Goal: Information Seeking & Learning: Learn about a topic

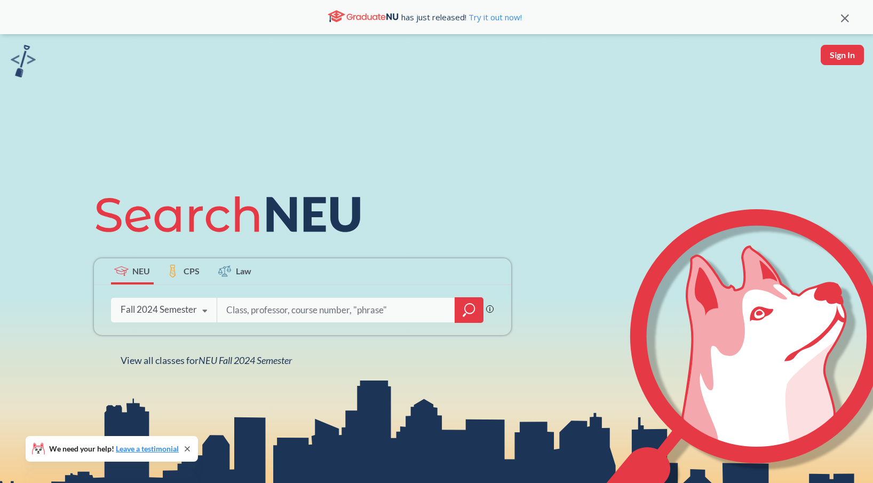
click at [178, 311] on div "Fall 2024 Semester" at bounding box center [159, 310] width 76 height 12
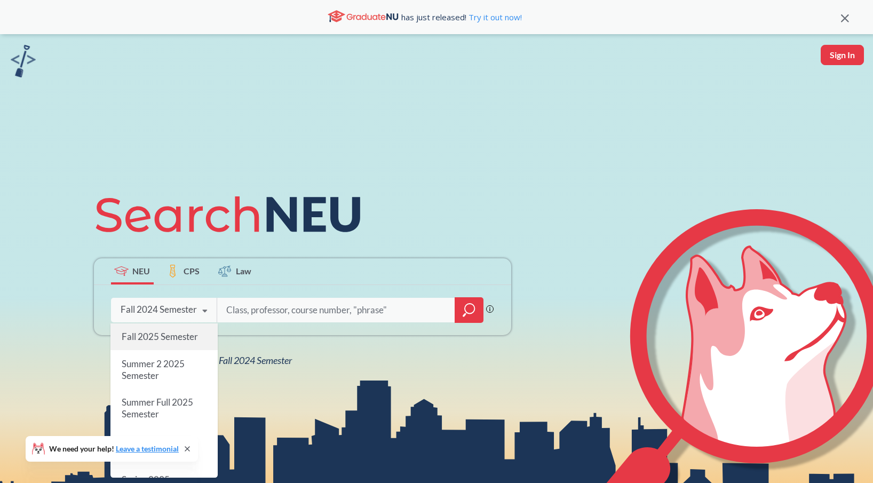
click at [171, 339] on span "Fall 2025 Semester" at bounding box center [159, 336] width 76 height 11
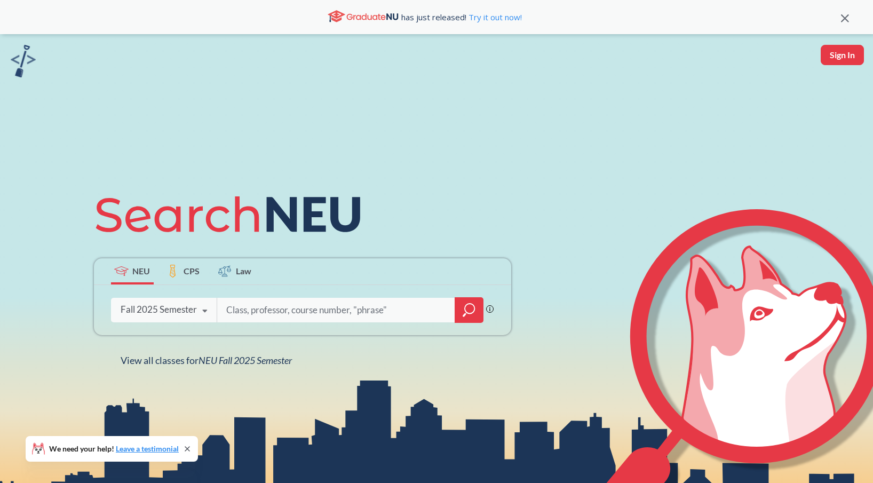
click at [239, 305] on input "search" at bounding box center [336, 310] width 222 height 22
type input "ds 5010"
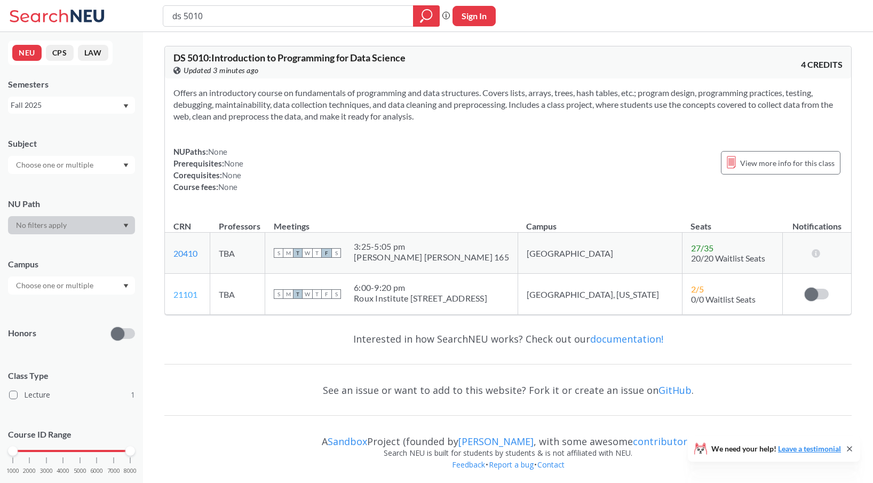
click at [190, 295] on link "21101" at bounding box center [185, 294] width 24 height 10
click at [349, 17] on input "ds 5010" at bounding box center [288, 16] width 234 height 18
type input "cs 5200"
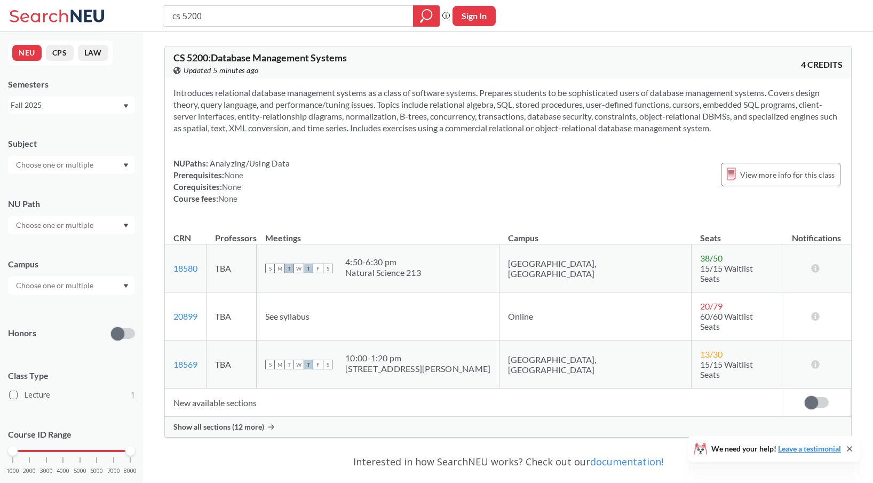
click at [233, 422] on span "Show all sections (12 more)" at bounding box center [218, 427] width 91 height 10
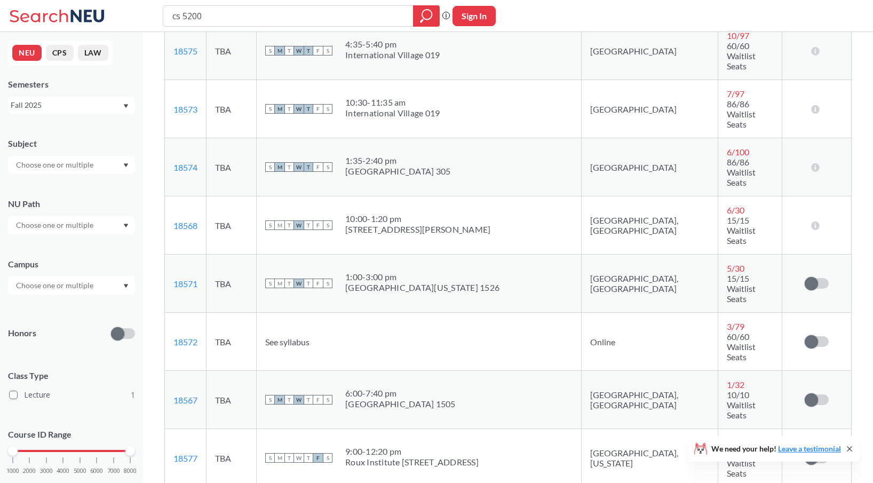
scroll to position [456, 0]
